Goal: Information Seeking & Learning: Learn about a topic

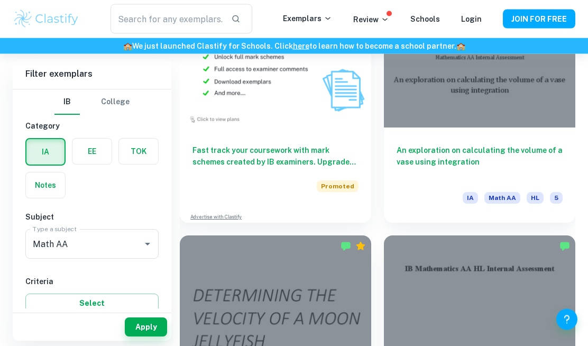
scroll to position [3065, 0]
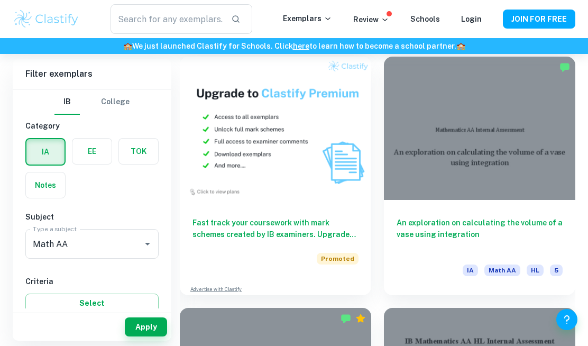
click at [548, 220] on h6 "An exploration on calculating the volume of a vase using integration" at bounding box center [479, 234] width 166 height 35
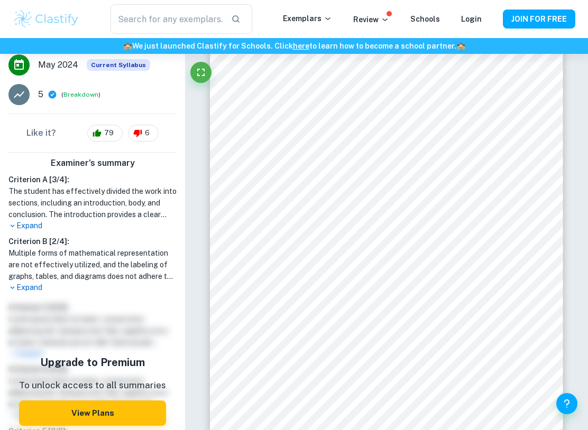
scroll to position [197, 0]
click at [28, 220] on p "Expand" at bounding box center [92, 225] width 168 height 11
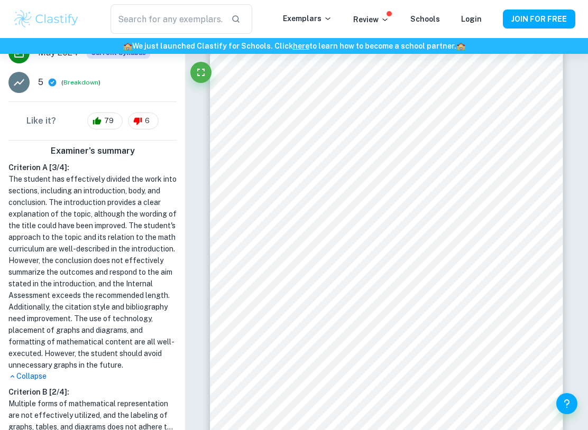
scroll to position [208, 0]
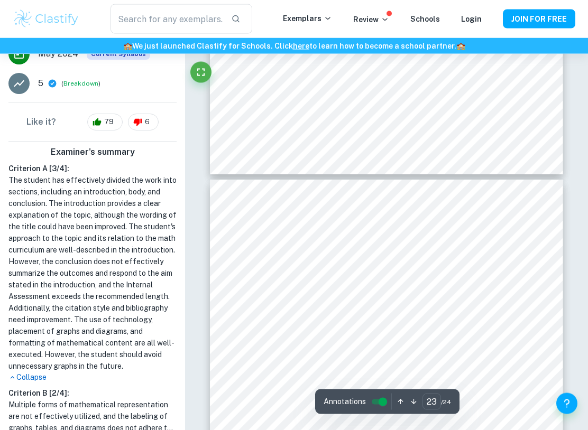
type input "22"
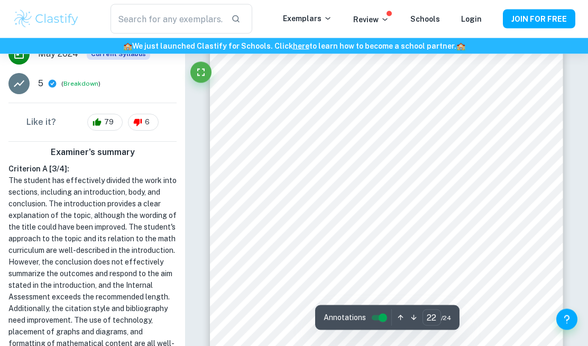
scroll to position [11011, 0]
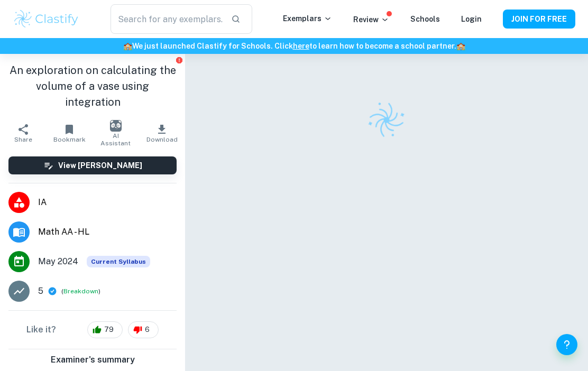
checkbox input "true"
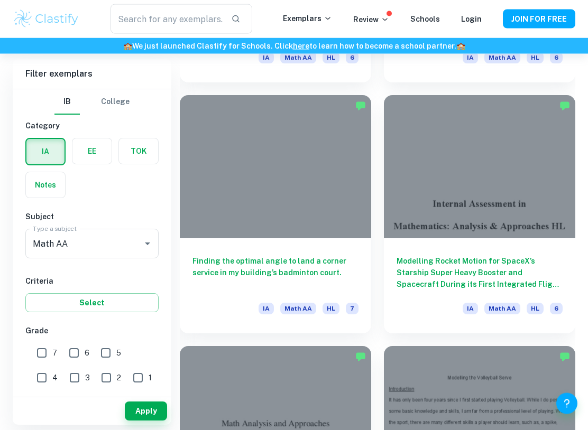
scroll to position [3501, 0]
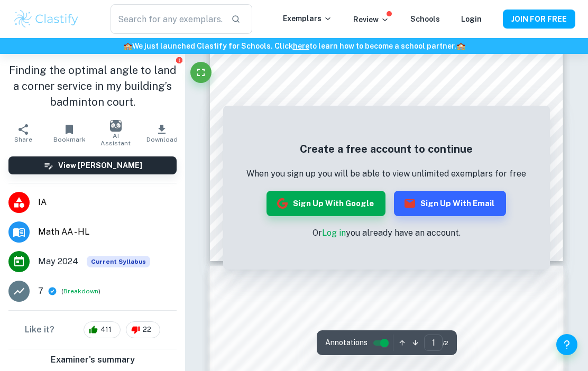
scroll to position [302, 0]
click at [347, 210] on button "Sign up with Google" at bounding box center [325, 203] width 119 height 25
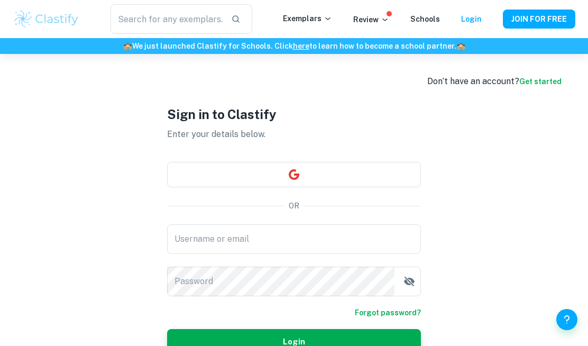
click at [367, 228] on input "Username or email" at bounding box center [294, 239] width 254 height 30
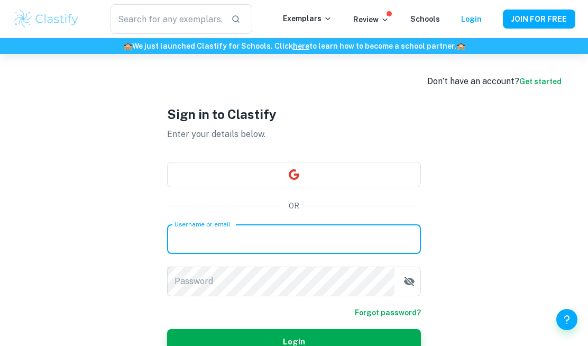
type input "basak.tekeoglu@gmail.com"
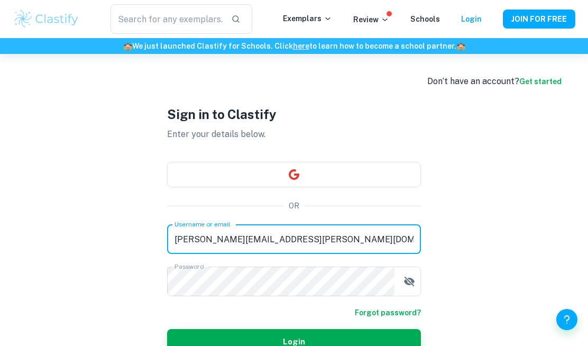
click at [407, 282] on icon "button" at bounding box center [409, 281] width 11 height 10
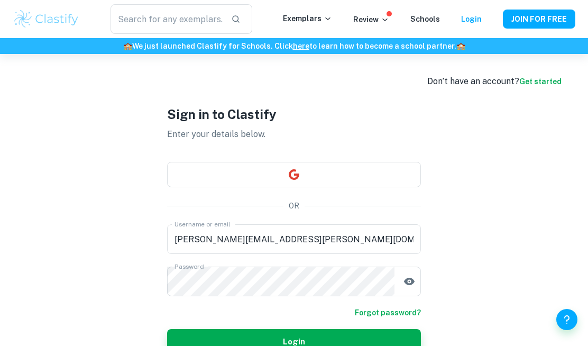
click at [376, 335] on button "Login" at bounding box center [294, 341] width 254 height 25
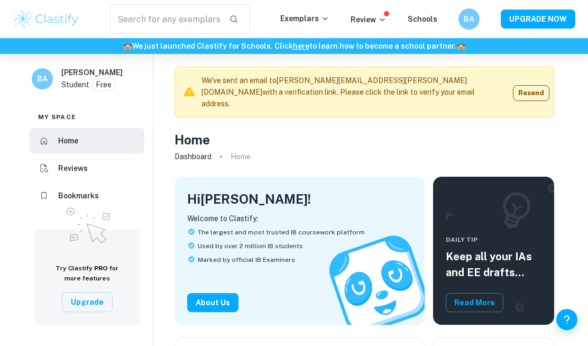
click at [193, 26] on input "text" at bounding box center [165, 19] width 110 height 30
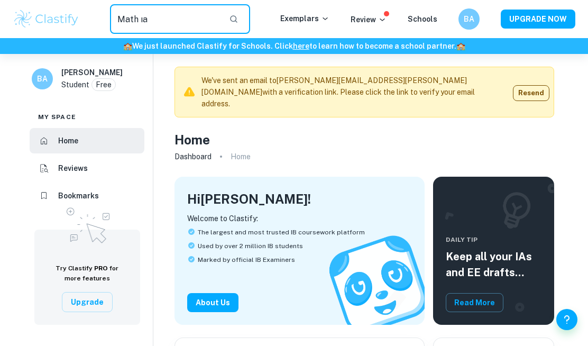
type input "Math ıa"
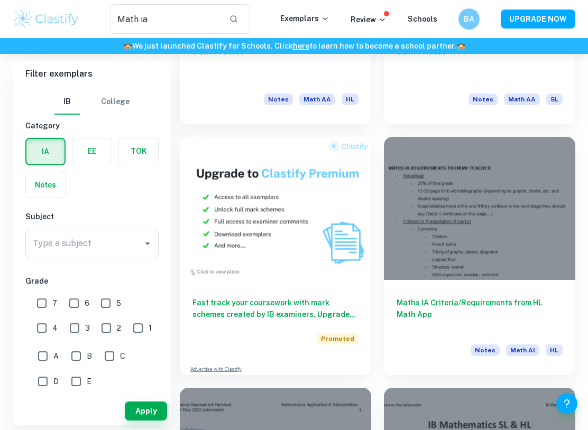
scroll to position [735, 0]
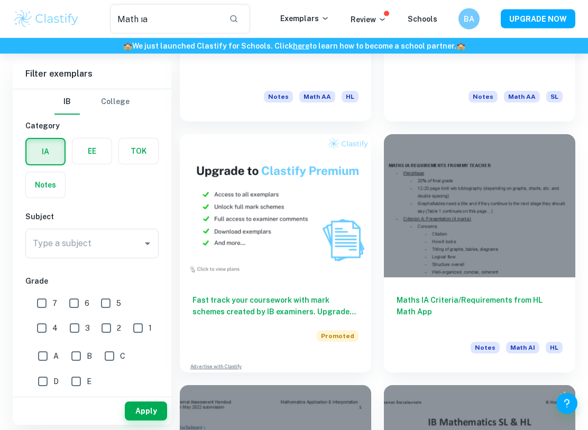
click at [553, 288] on div "Maths IA Criteria/Requirements from HL Math App Notes Math AI HL" at bounding box center [479, 325] width 191 height 95
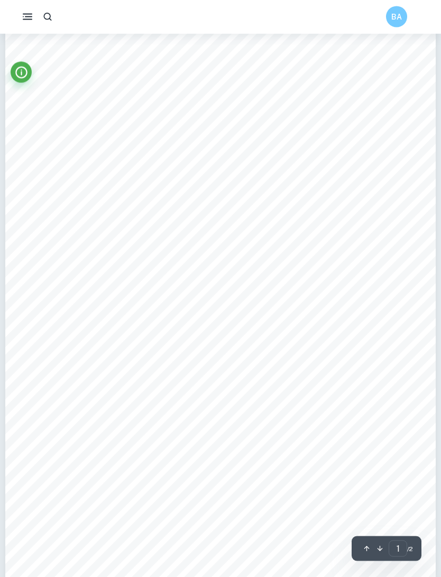
scroll to position [51, 0]
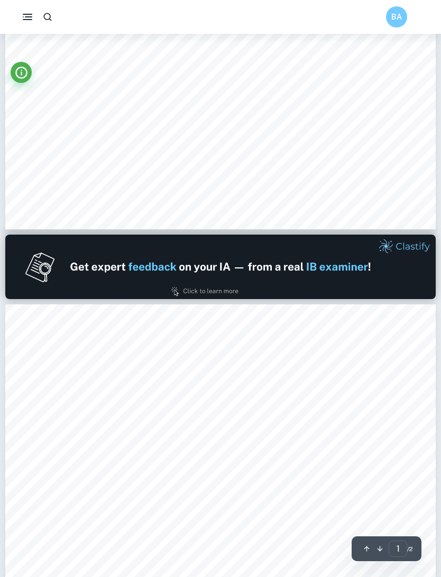
type input "2"
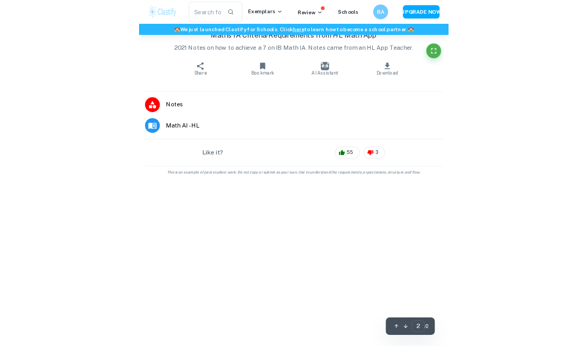
scroll to position [853, 0]
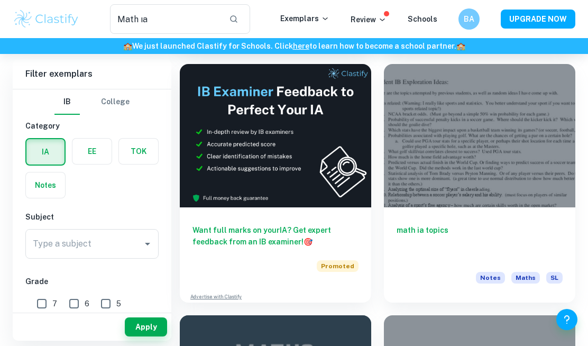
scroll to position [302, 0]
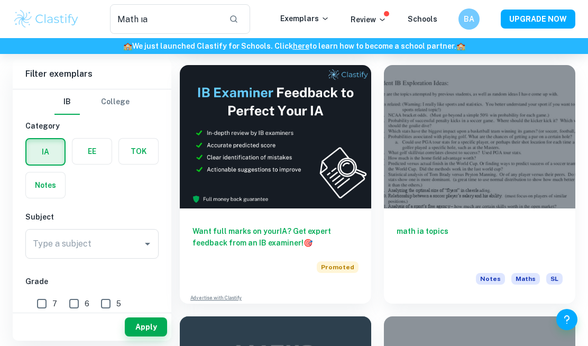
click at [168, 13] on input "Math ıa" at bounding box center [165, 19] width 110 height 30
click at [193, 32] on input "Math ıa" at bounding box center [165, 19] width 110 height 30
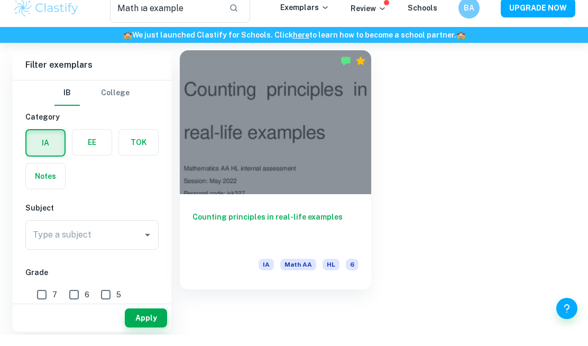
scroll to position [26, 0]
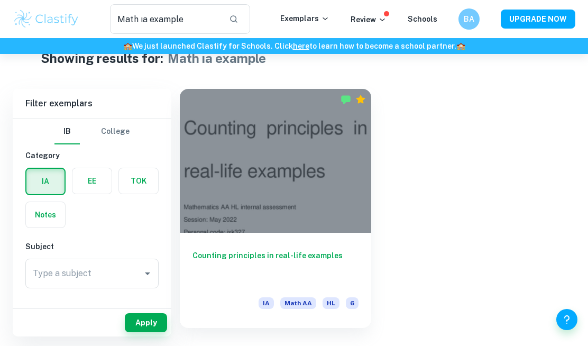
click at [194, 12] on input "Math ıa example" at bounding box center [165, 19] width 110 height 30
click at [197, 26] on input "Math ıa example" at bounding box center [165, 19] width 110 height 30
type input "Math ıa"
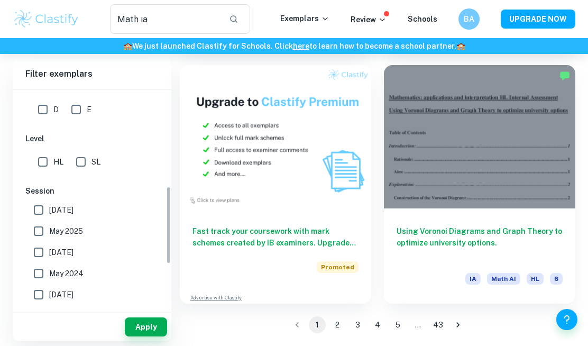
scroll to position [272, 0]
click at [53, 157] on input "HL" at bounding box center [42, 161] width 21 height 21
checkbox input "true"
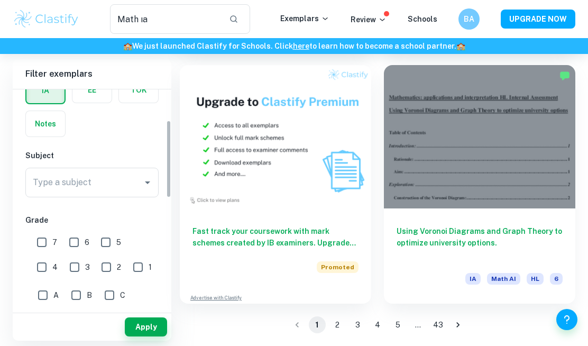
scroll to position [95, 0]
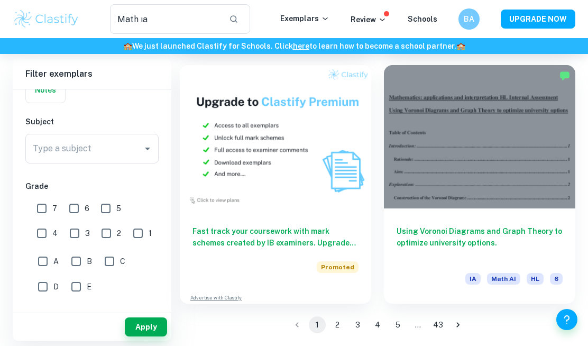
click at [115, 204] on input "5" at bounding box center [105, 208] width 21 height 21
checkbox input "true"
click at [84, 213] on input "6" at bounding box center [73, 208] width 21 height 21
checkbox input "true"
click at [52, 211] on input "7" at bounding box center [41, 208] width 21 height 21
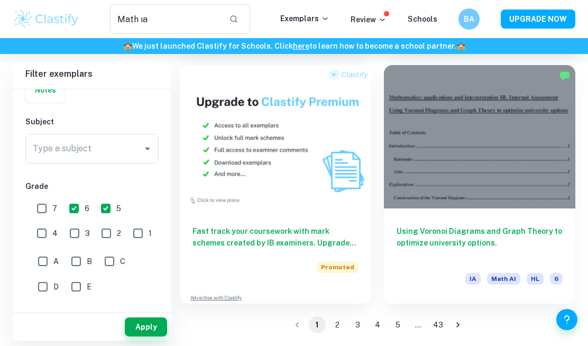
checkbox input "true"
click at [159, 324] on button "Apply" at bounding box center [146, 326] width 42 height 19
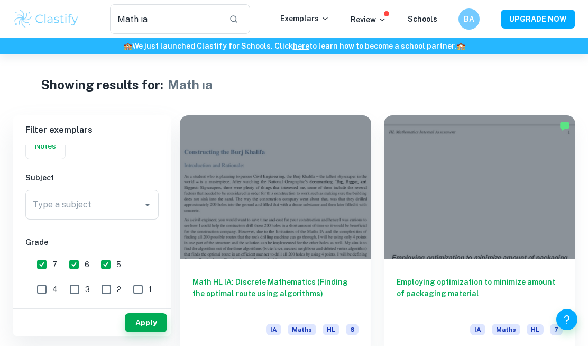
click at [129, 213] on input "Type a subject" at bounding box center [84, 205] width 108 height 20
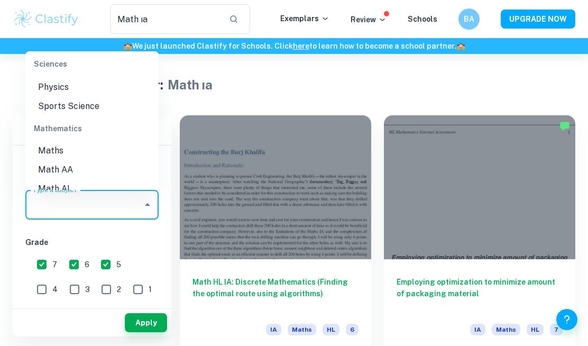
scroll to position [1381, 0]
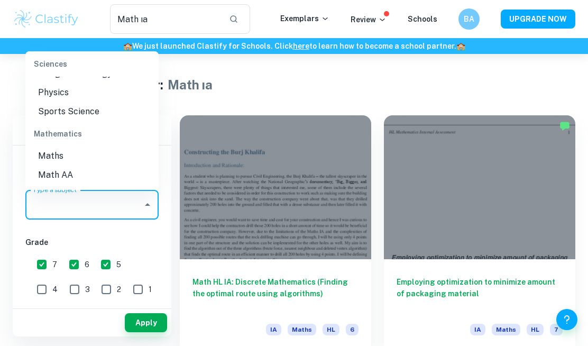
click at [94, 165] on li "Math AA" at bounding box center [91, 174] width 133 height 19
type input "Math AA"
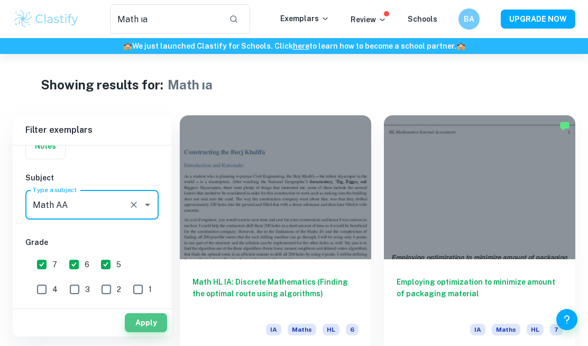
click at [152, 320] on button "Apply" at bounding box center [146, 322] width 42 height 19
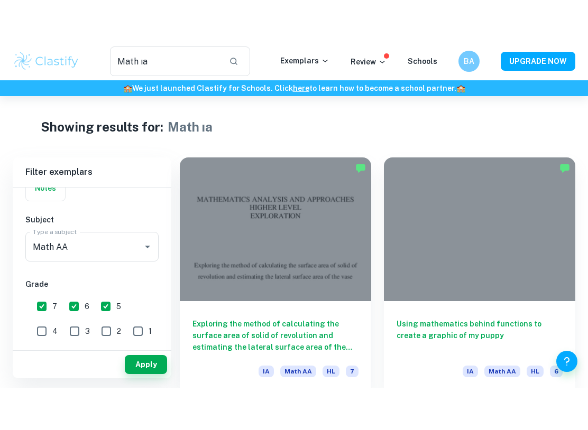
scroll to position [40, 0]
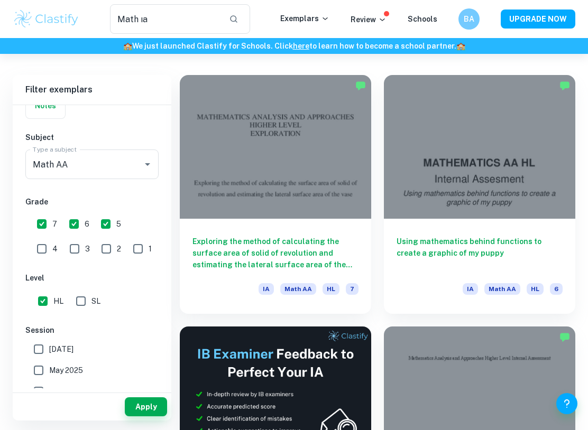
click at [560, 232] on div "Using mathematics behind functions to create a graphic of my puppy IA Math AA H…" at bounding box center [479, 266] width 191 height 95
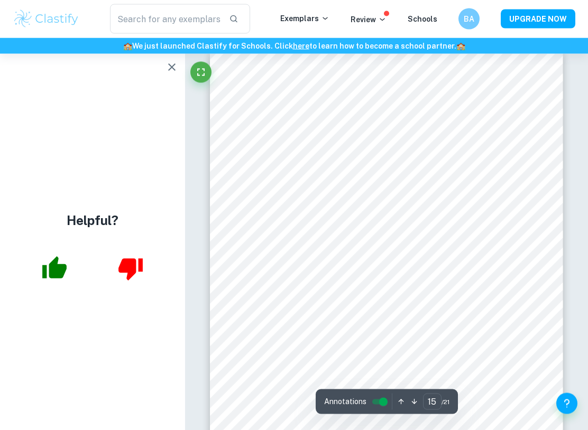
scroll to position [7332, 0]
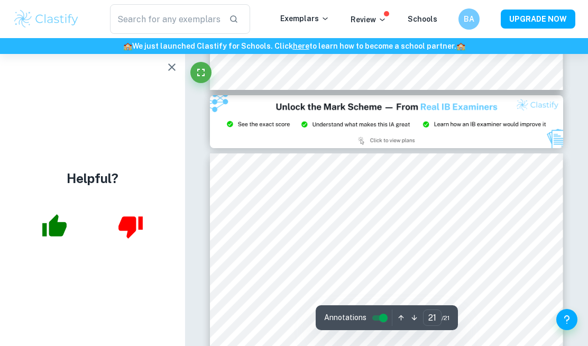
type input "20"
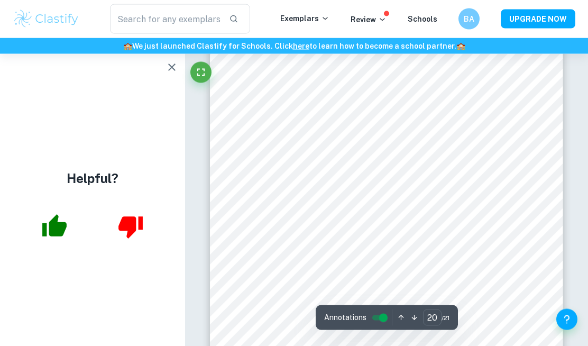
scroll to position [9840, 0]
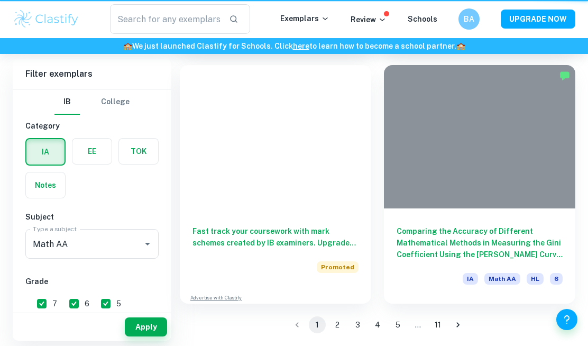
type input "Math ıa"
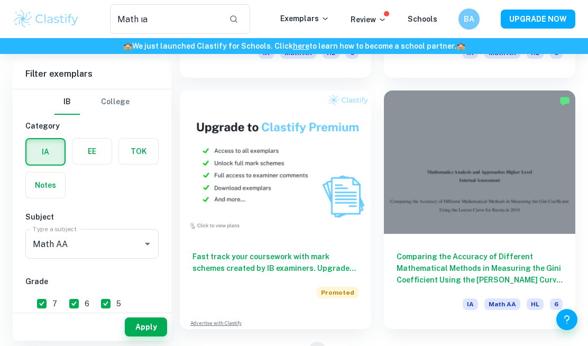
scroll to position [2815, 0]
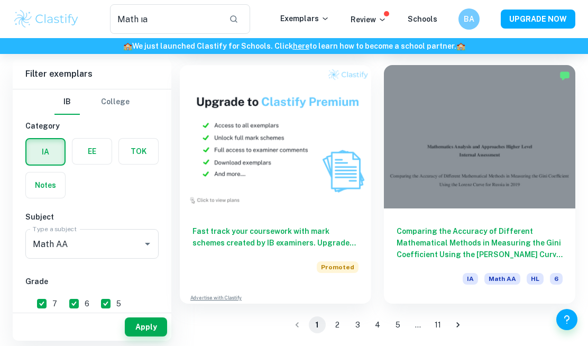
click at [343, 327] on button "2" at bounding box center [337, 324] width 17 height 17
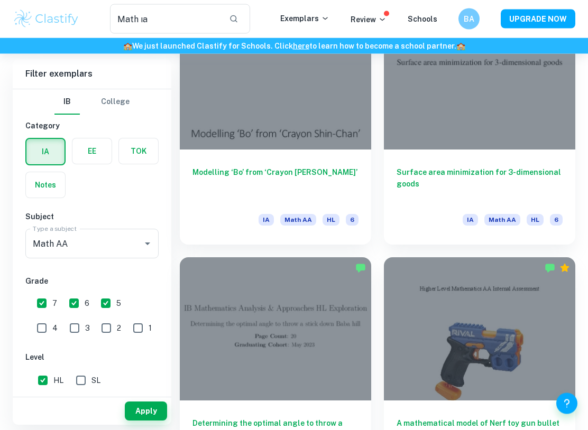
scroll to position [1115, 0]
click at [110, 310] on input "5" at bounding box center [105, 303] width 21 height 21
checkbox input "false"
click at [146, 345] on button "Apply" at bounding box center [146, 411] width 42 height 19
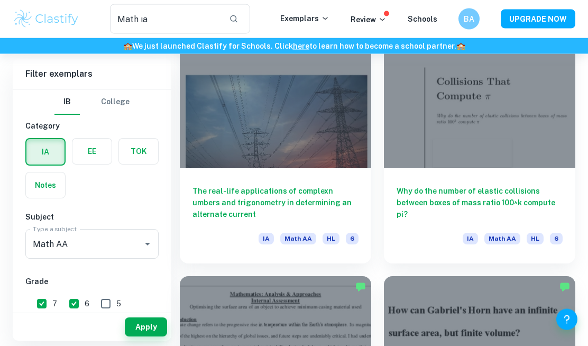
scroll to position [1306, 0]
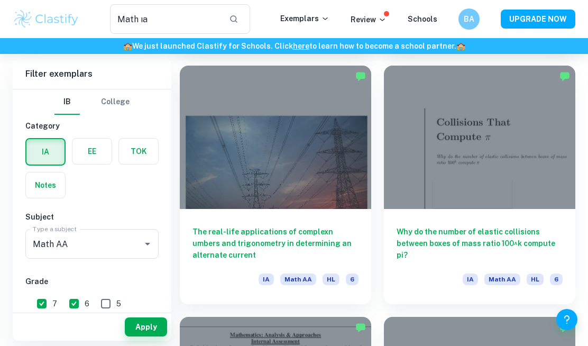
click at [332, 243] on h6 "The real-life applications of complexn umbers and trigonometry in determining a…" at bounding box center [275, 243] width 166 height 35
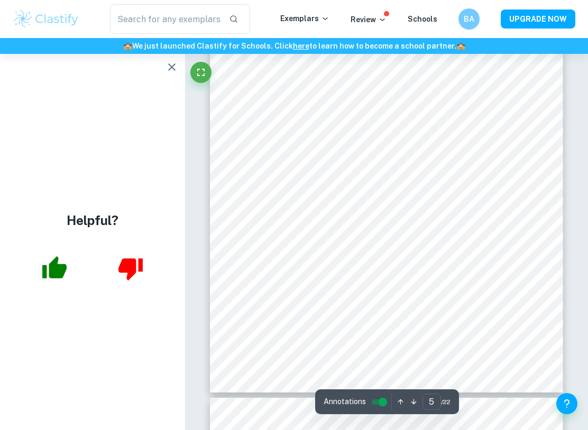
scroll to position [2354, 0]
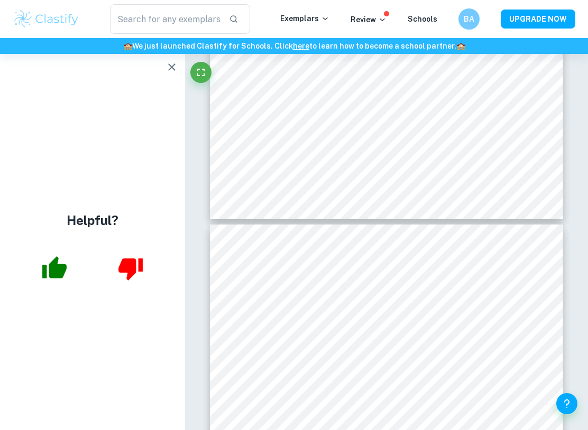
type input "6"
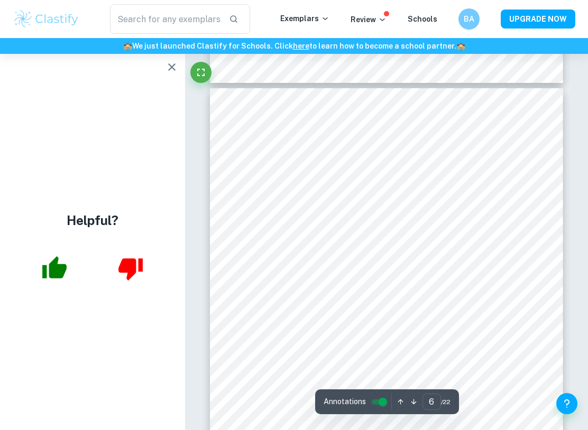
scroll to position [2625, 0]
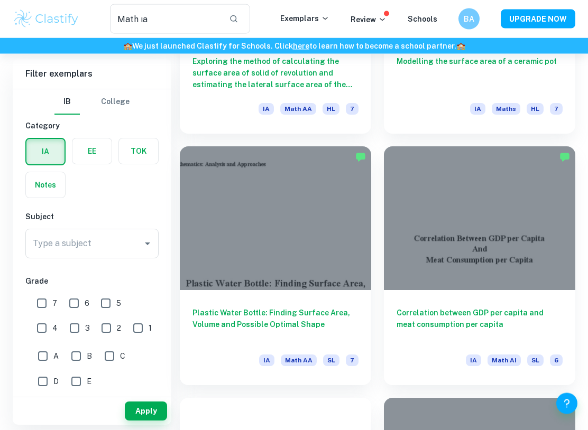
scroll to position [1980, 0]
click at [74, 301] on input "6" at bounding box center [73, 303] width 21 height 21
click at [73, 301] on input "6" at bounding box center [73, 303] width 21 height 21
checkbox input "false"
click at [47, 299] on input "7" at bounding box center [41, 303] width 21 height 21
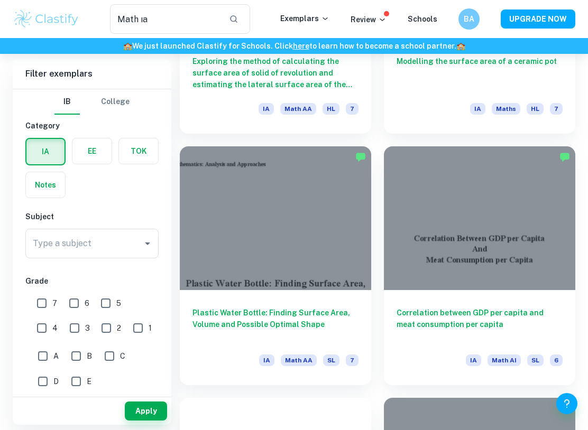
checkbox input "true"
click at [83, 297] on input "6" at bounding box center [73, 303] width 21 height 21
checkbox input "true"
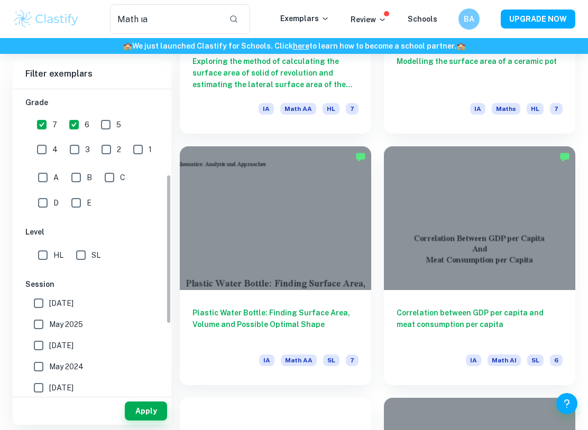
scroll to position [181, 0]
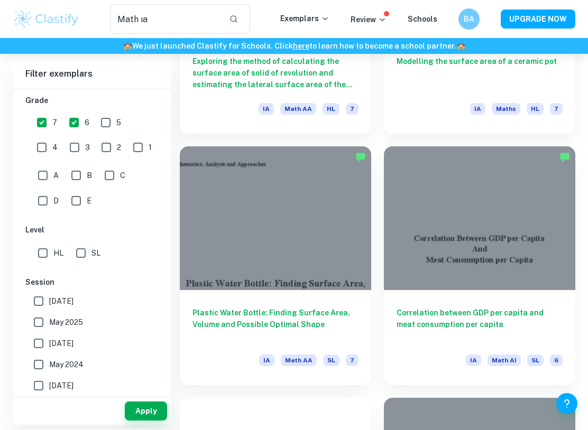
click at [52, 250] on input "HL" at bounding box center [42, 253] width 21 height 21
checkbox input "true"
click at [155, 345] on button "Apply" at bounding box center [146, 411] width 42 height 19
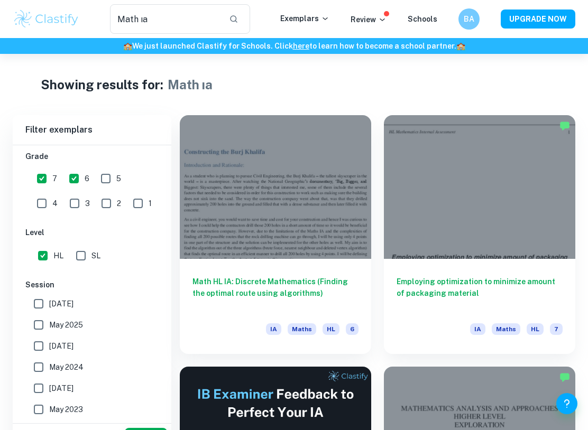
scroll to position [33, 0]
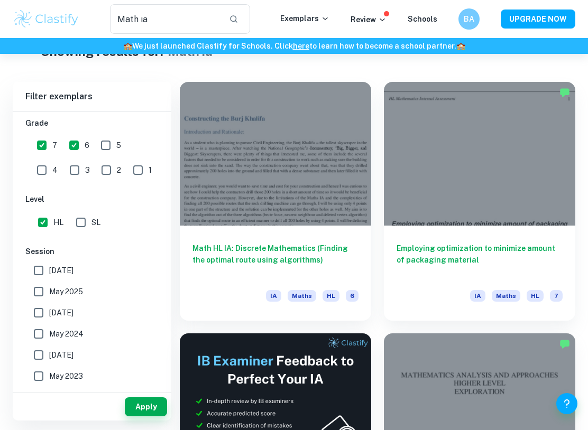
click at [47, 269] on input "[DATE]" at bounding box center [38, 270] width 21 height 21
checkbox input "true"
click at [43, 297] on input "May 2025" at bounding box center [38, 291] width 21 height 21
checkbox input "true"
click at [47, 263] on input "May 2026" at bounding box center [38, 270] width 21 height 21
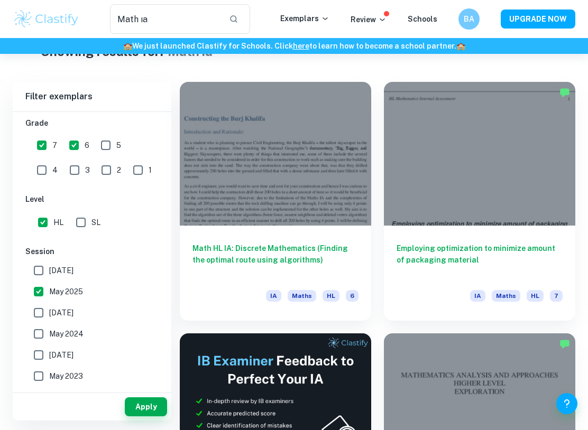
click at [47, 273] on input "May 2026" at bounding box center [38, 270] width 21 height 21
checkbox input "true"
click at [43, 295] on input "May 2025" at bounding box center [38, 291] width 21 height 21
click at [156, 345] on button "Apply" at bounding box center [146, 406] width 42 height 19
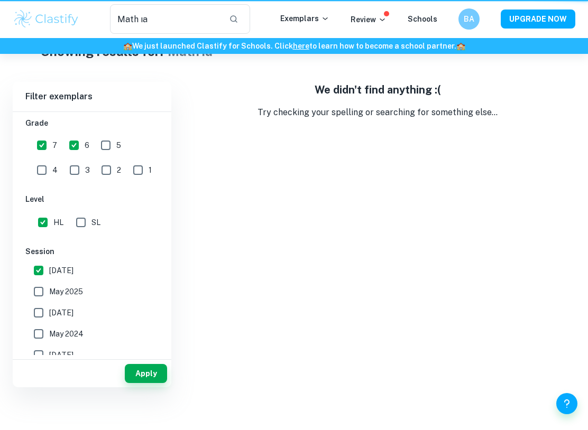
scroll to position [0, 0]
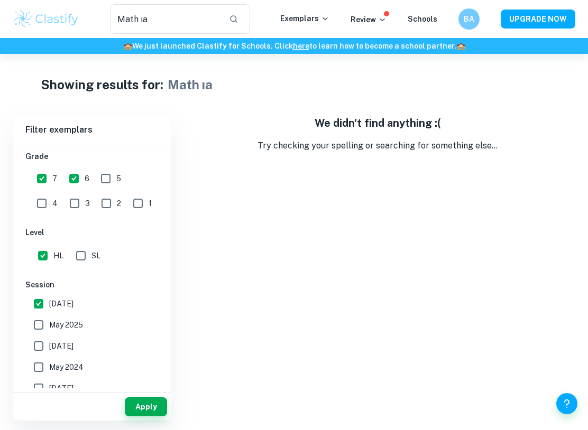
click at [45, 327] on input "May 2025" at bounding box center [38, 325] width 21 height 21
checkbox input "true"
click at [48, 345] on input "November 2024" at bounding box center [38, 346] width 21 height 21
checkbox input "true"
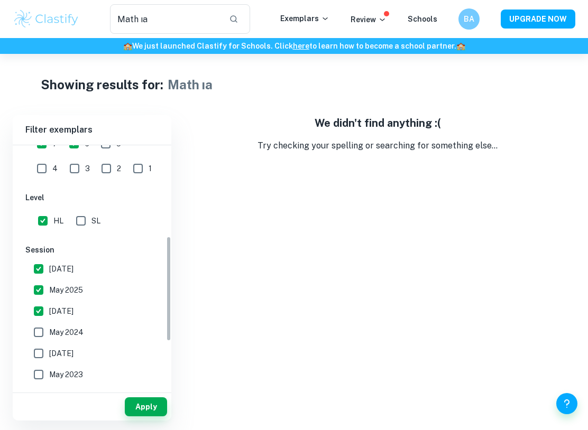
scroll to position [226, 0]
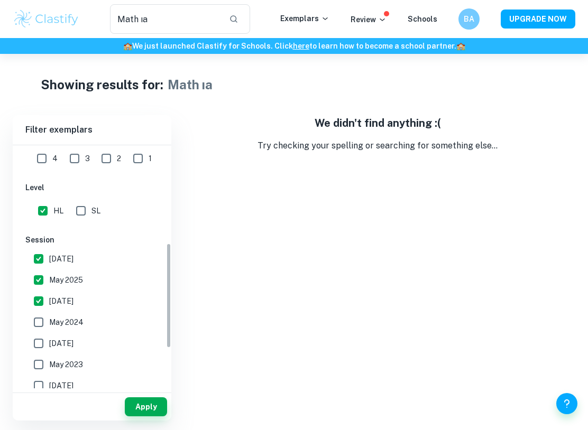
click at [48, 318] on input "May 2024" at bounding box center [38, 322] width 21 height 21
click at [51, 321] on span "May 2024" at bounding box center [66, 323] width 34 height 12
click at [49, 321] on input "May 2024" at bounding box center [38, 322] width 21 height 21
checkbox input "false"
click at [45, 345] on input "May 2023" at bounding box center [38, 364] width 21 height 21
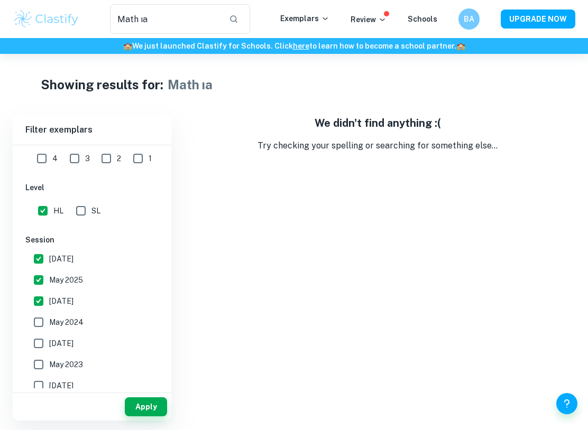
checkbox input "true"
click at [48, 345] on input "[DATE]" at bounding box center [38, 343] width 21 height 21
checkbox input "true"
click at [48, 320] on input "May 2024" at bounding box center [38, 322] width 21 height 21
checkbox input "true"
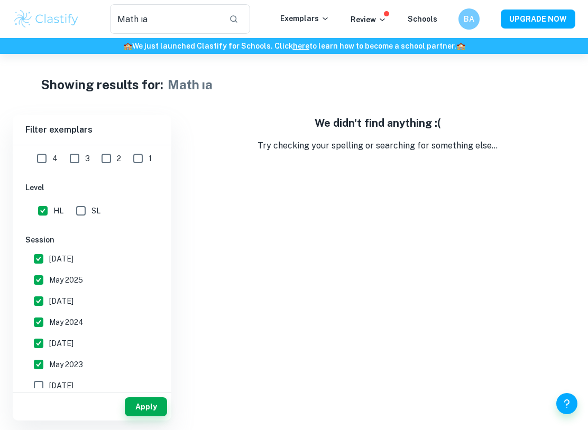
click at [48, 253] on input "May 2026" at bounding box center [38, 258] width 21 height 21
checkbox input "false"
click at [160, 345] on button "Apply" at bounding box center [146, 406] width 42 height 19
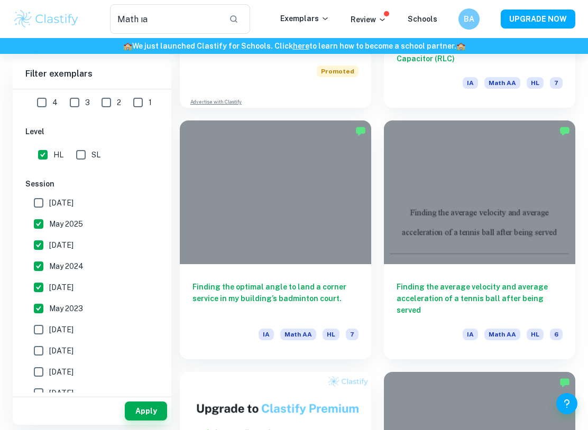
scroll to position [498, 0]
click at [507, 281] on h6 "Finding the average velocity and average acceleration of a tennis ball after be…" at bounding box center [479, 298] width 166 height 35
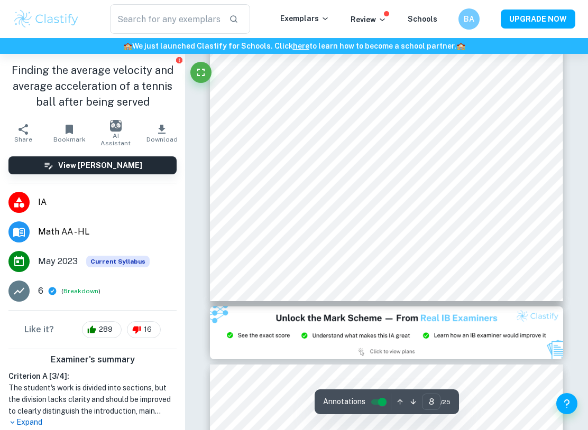
scroll to position [3999, 0]
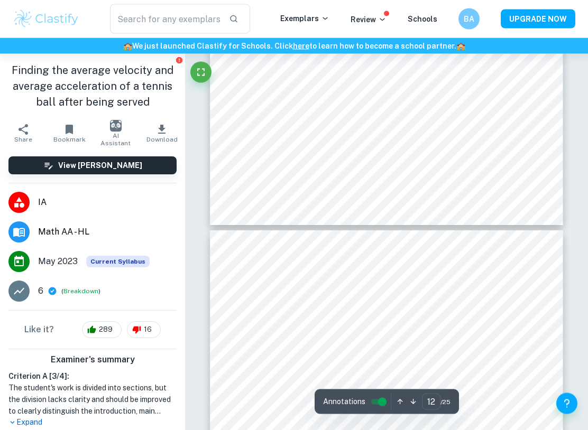
type input "13"
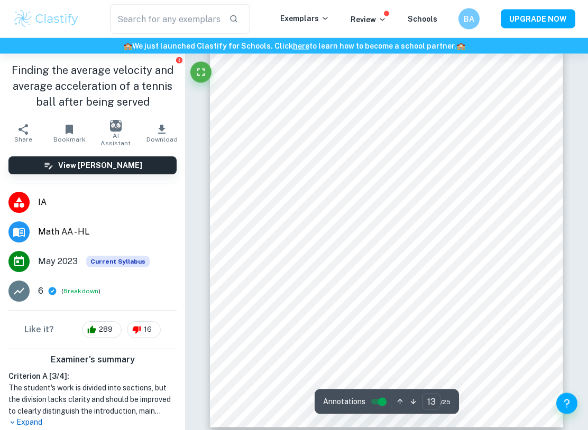
scroll to position [6348, 0]
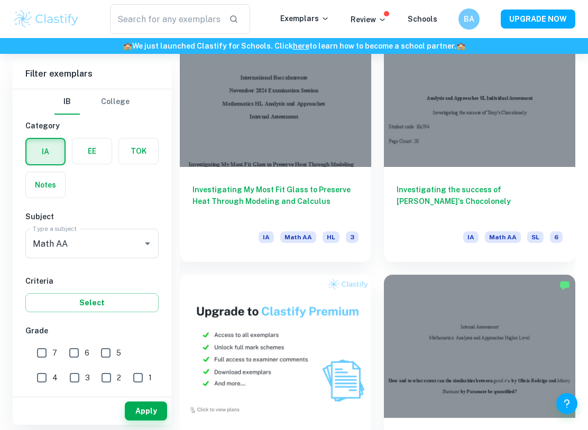
scroll to position [836, 0]
click at [83, 353] on input "6" at bounding box center [73, 353] width 21 height 21
checkbox input "true"
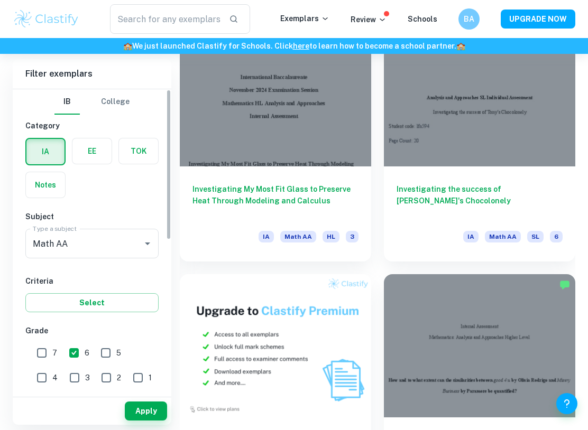
click at [49, 347] on input "7" at bounding box center [41, 353] width 21 height 21
checkbox input "true"
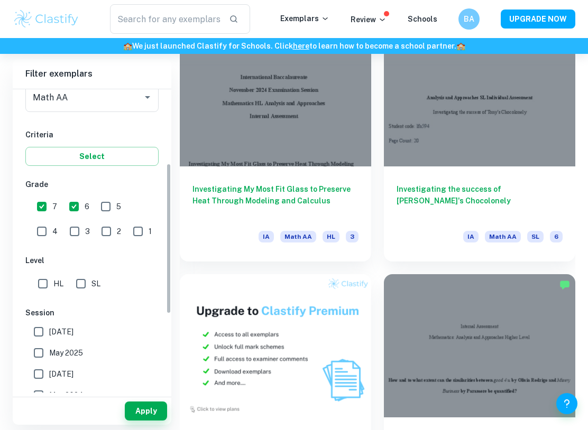
scroll to position [150, 0]
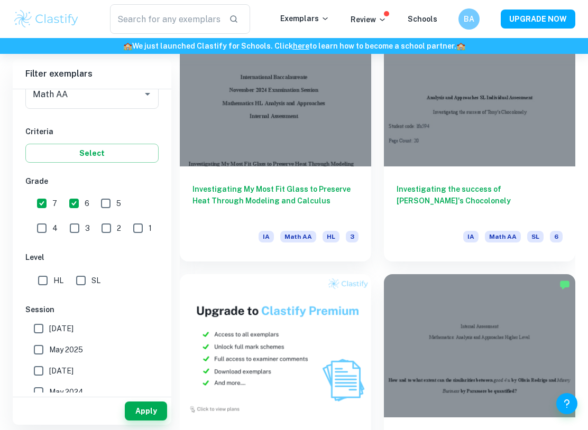
click at [51, 274] on input "HL" at bounding box center [42, 280] width 21 height 21
checkbox input "true"
click at [141, 414] on button "Apply" at bounding box center [146, 411] width 42 height 19
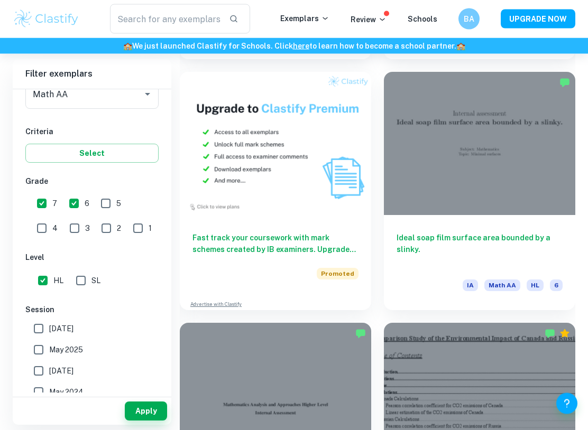
scroll to position [1039, 0]
click at [500, 137] on div at bounding box center [479, 144] width 191 height 144
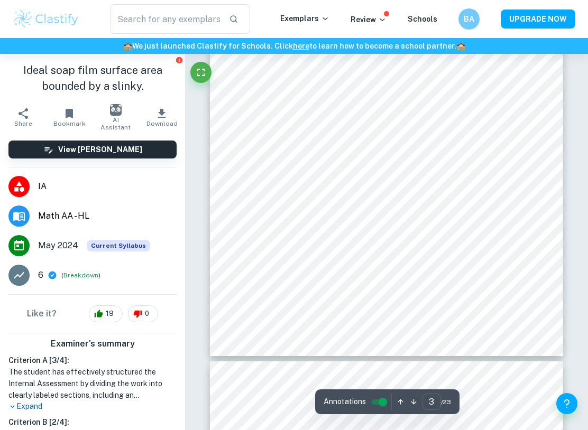
scroll to position [1332, 0]
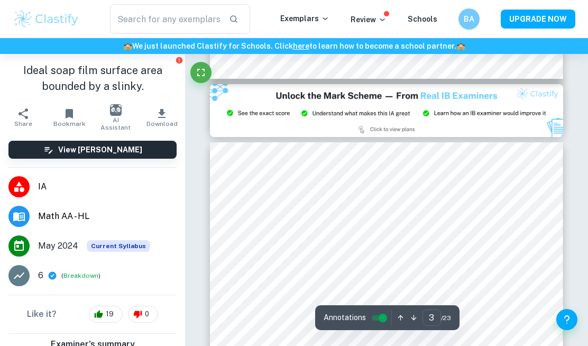
type input "2"
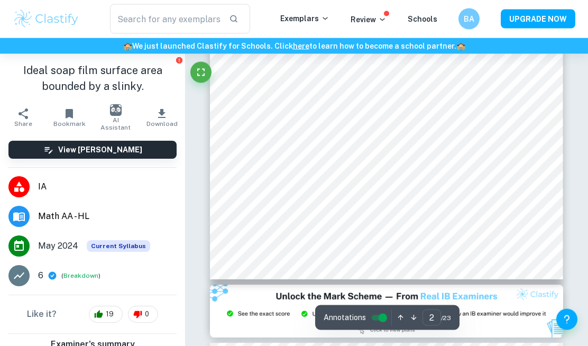
scroll to position [794, 0]
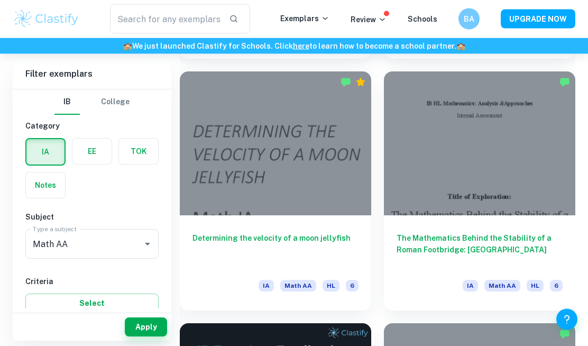
scroll to position [2296, 0]
click at [515, 232] on h6 "The Mathematics Behind the Stability of a Roman Footbridge: [GEOGRAPHIC_DATA]" at bounding box center [479, 249] width 166 height 35
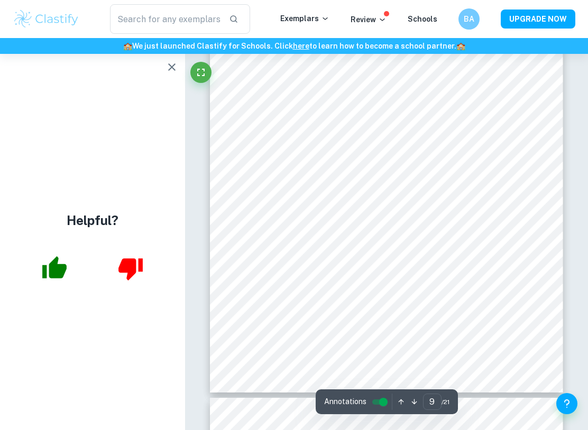
scroll to position [4392, 0]
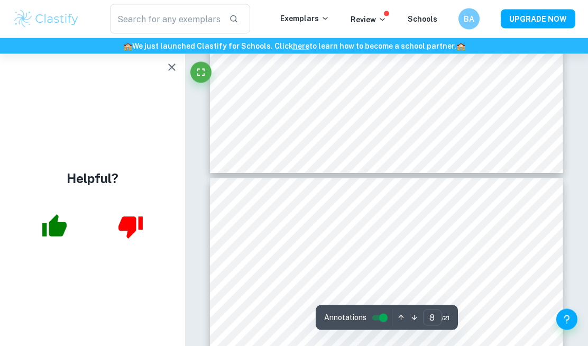
type input "7"
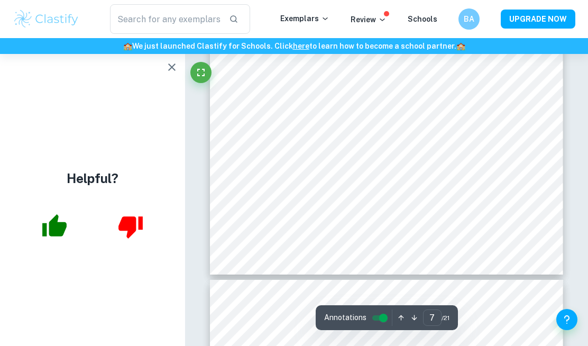
scroll to position [3430, 0]
